Goal: Use online tool/utility: Utilize a website feature to perform a specific function

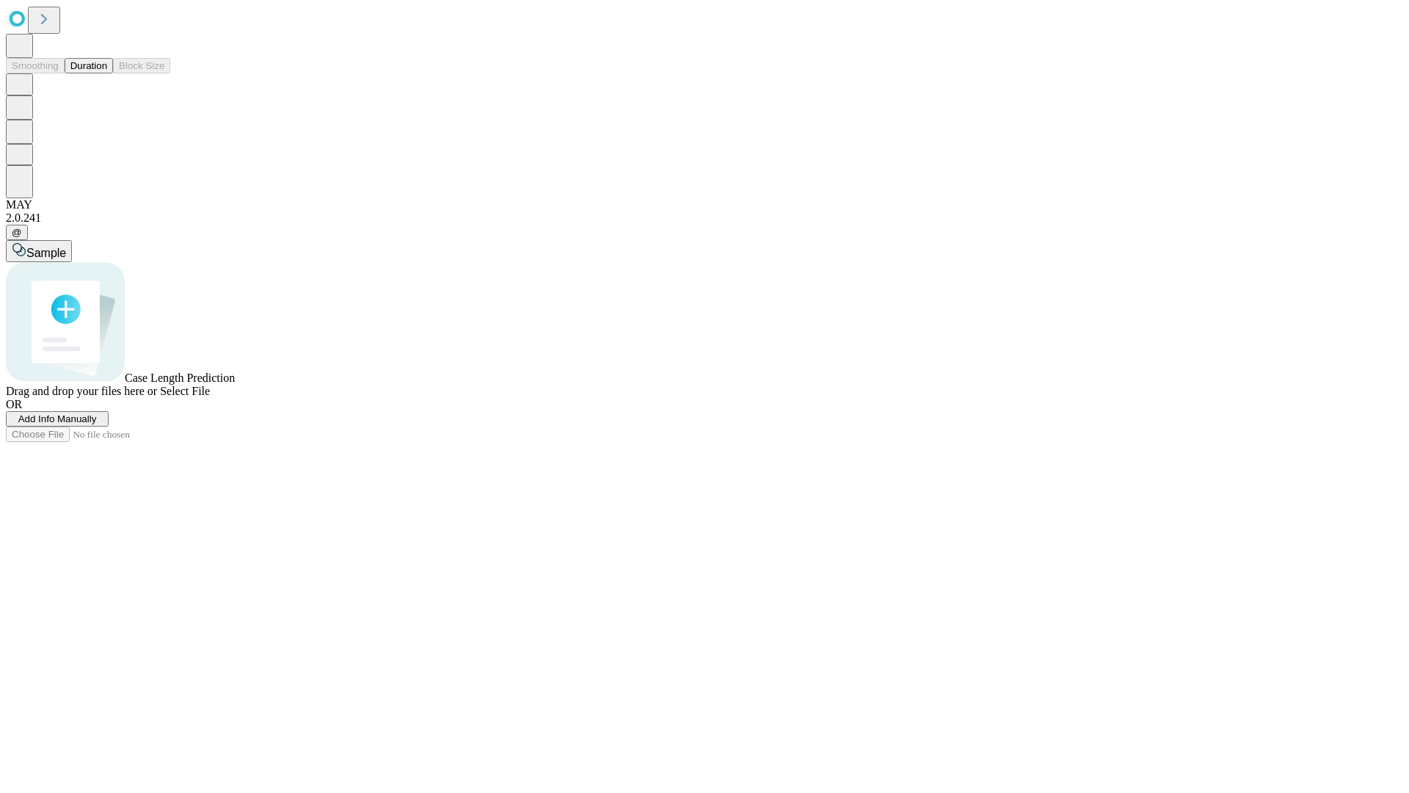
click at [210, 397] on span "Select File" at bounding box center [185, 391] width 50 height 12
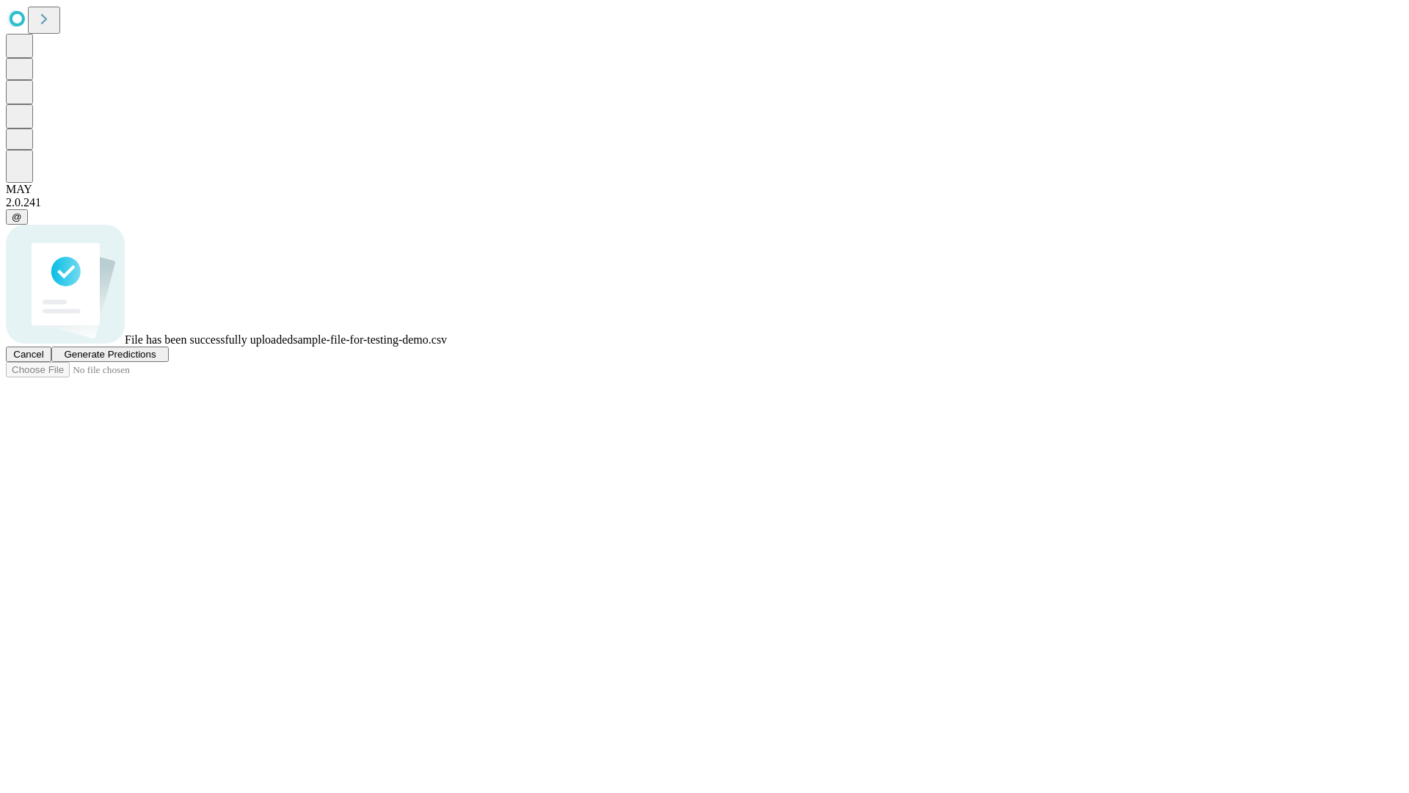
click at [156, 360] on span "Generate Predictions" at bounding box center [110, 354] width 92 height 11
